Goal: Find specific page/section: Find specific page/section

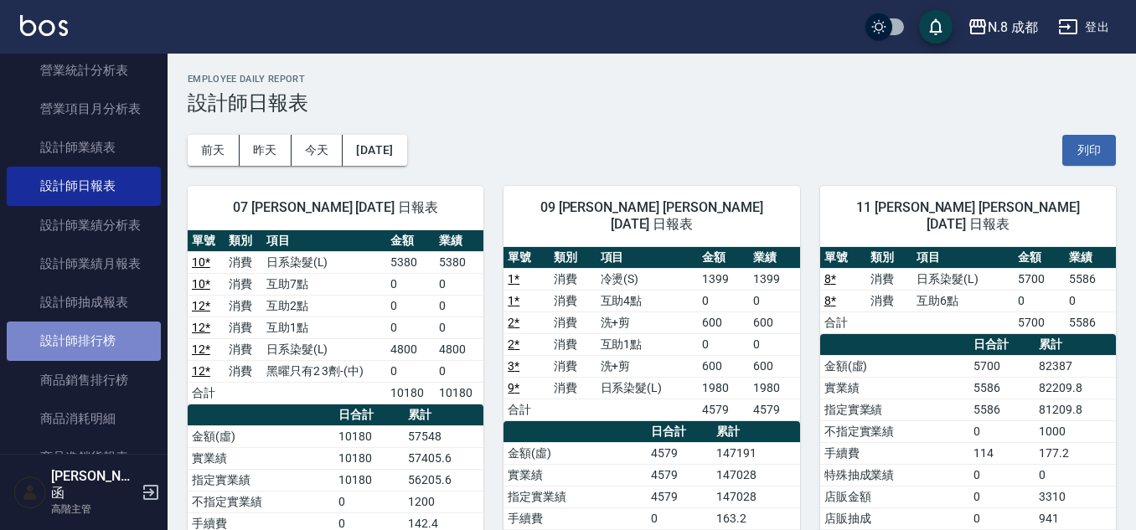
click at [99, 338] on link "設計師排行榜" at bounding box center [84, 341] width 154 height 39
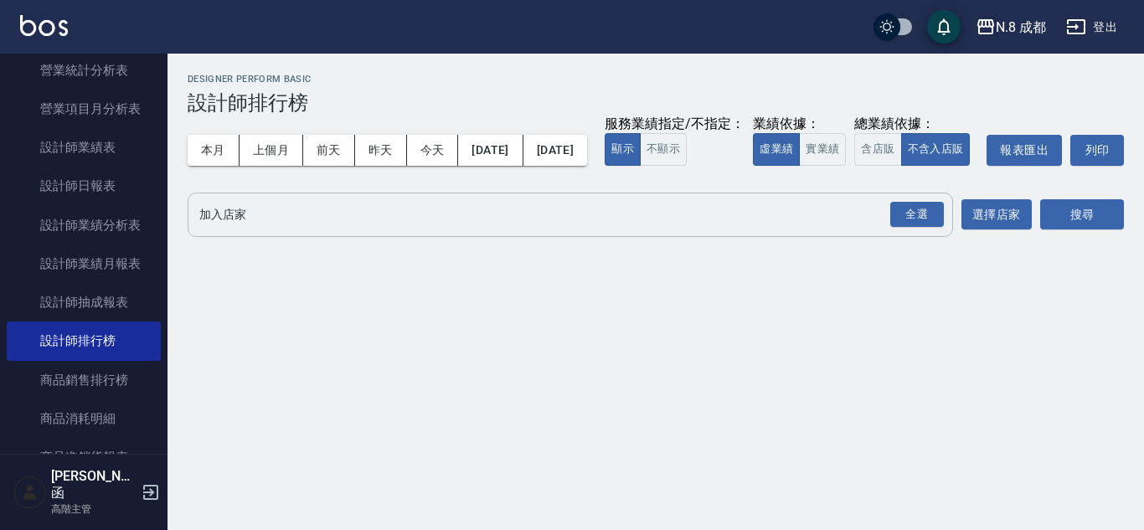
click at [314, 230] on input "加入店家" at bounding box center [557, 214] width 725 height 29
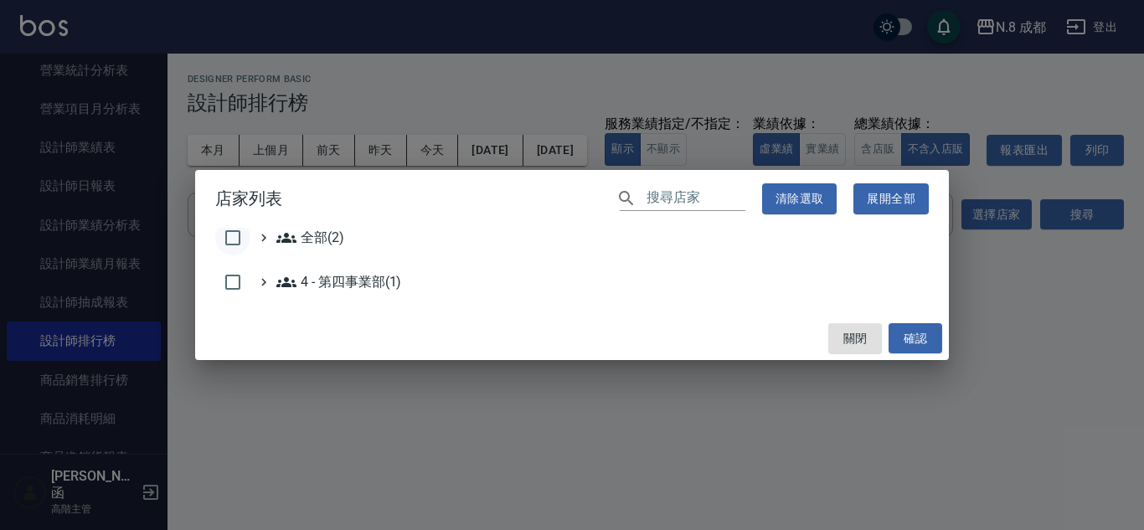
click at [235, 239] on input "checkbox" at bounding box center [232, 237] width 35 height 35
checkbox input "true"
click at [913, 343] on button "確認" at bounding box center [916, 338] width 54 height 31
checkbox input "false"
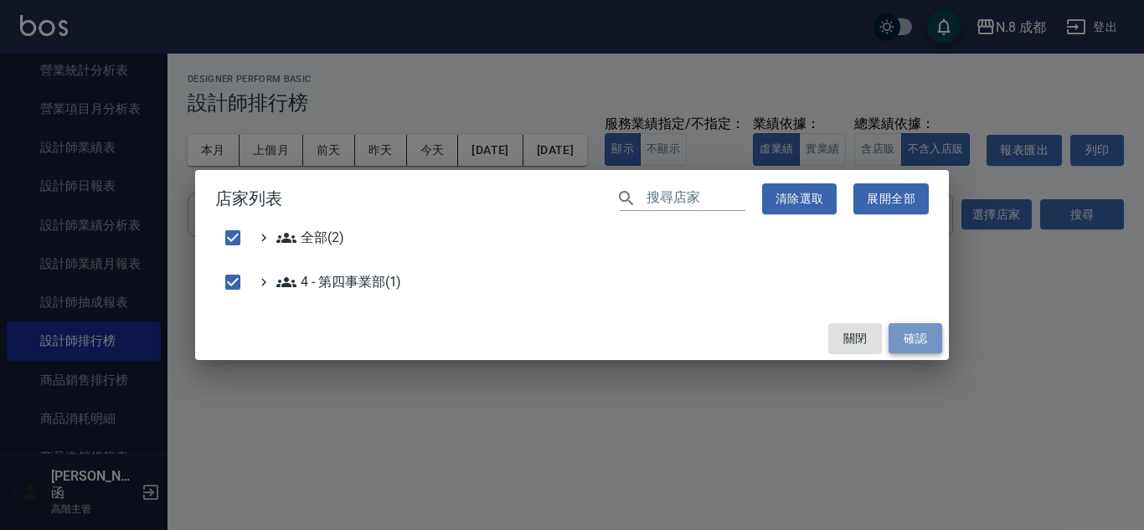
checkbox input "false"
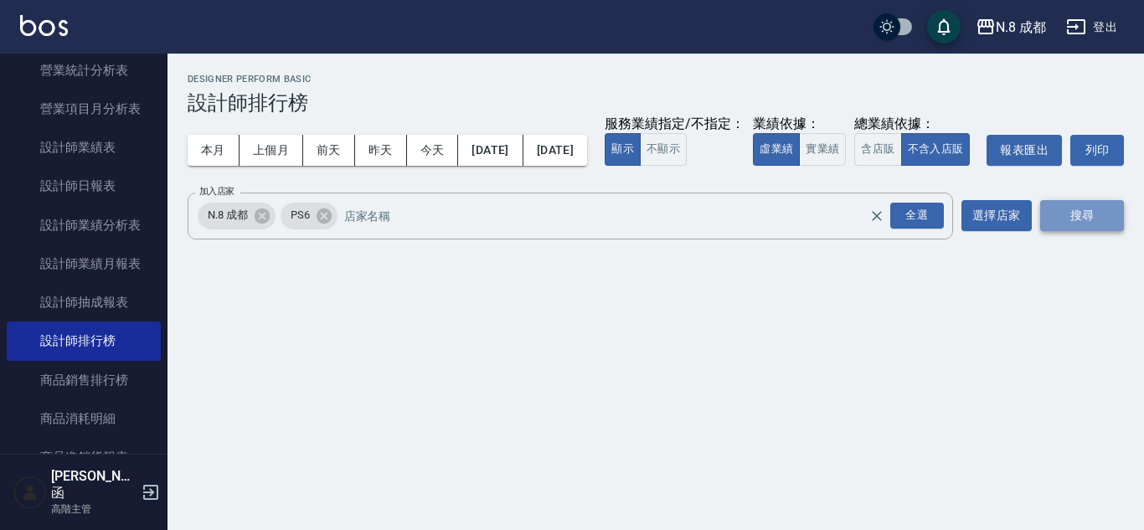
click at [1081, 231] on button "搜尋" at bounding box center [1082, 215] width 84 height 31
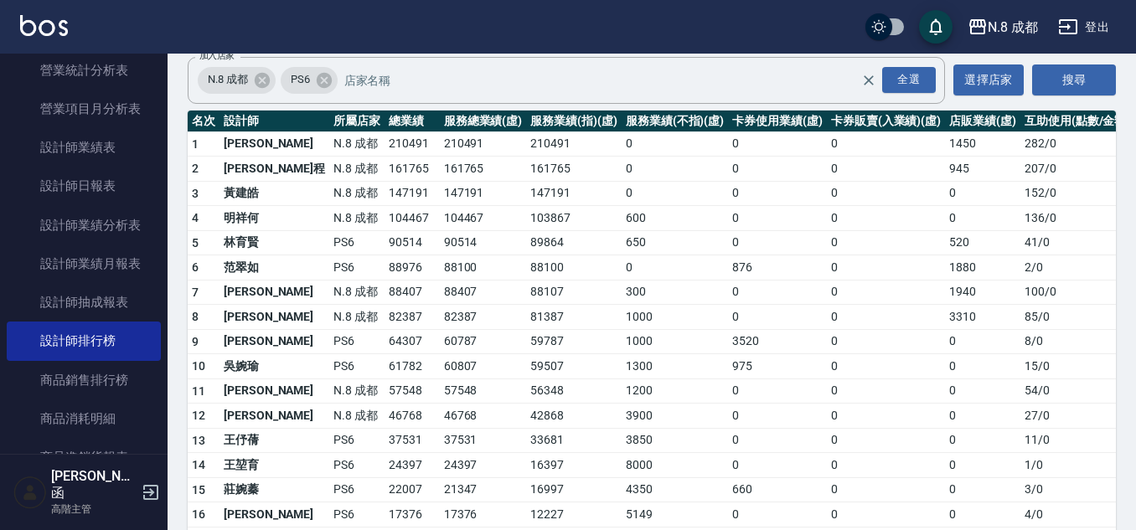
scroll to position [168, 0]
